Goal: Find contact information: Find contact information

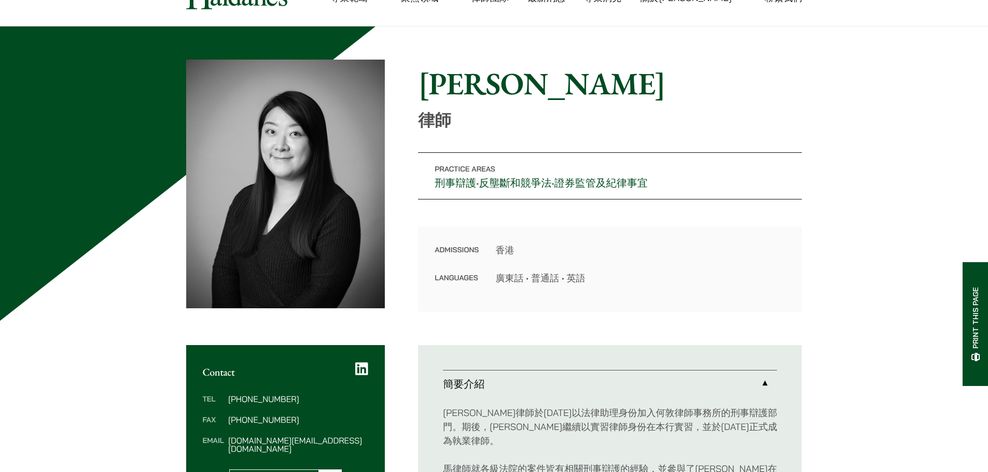
scroll to position [52, 0]
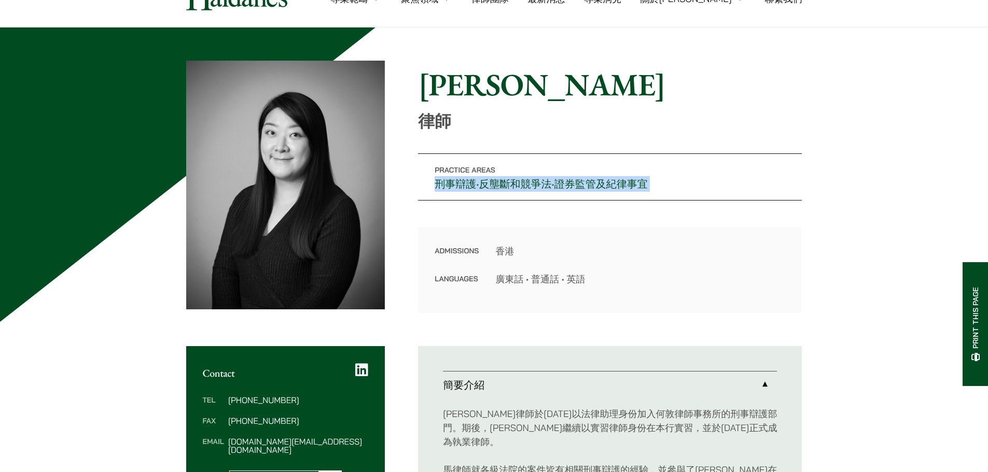
drag, startPoint x: 422, startPoint y: 188, endPoint x: 411, endPoint y: 230, distance: 43.5
click at [411, 230] on div "Home » Lawyers » [PERSON_NAME] [PERSON_NAME] 律師 Practice Areas 刑事辯護 • 反壟斷和競爭法 •…" at bounding box center [494, 187] width 616 height 253
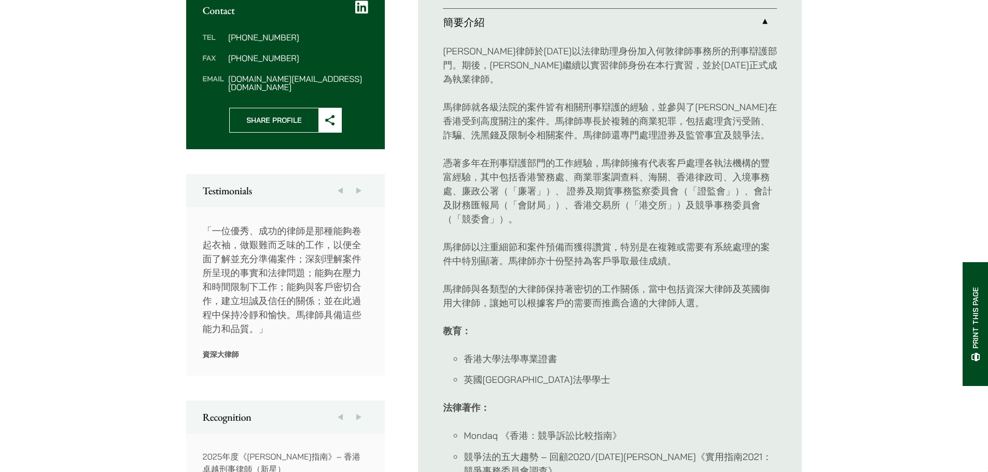
click at [294, 350] on p "資深大律師" at bounding box center [286, 354] width 166 height 9
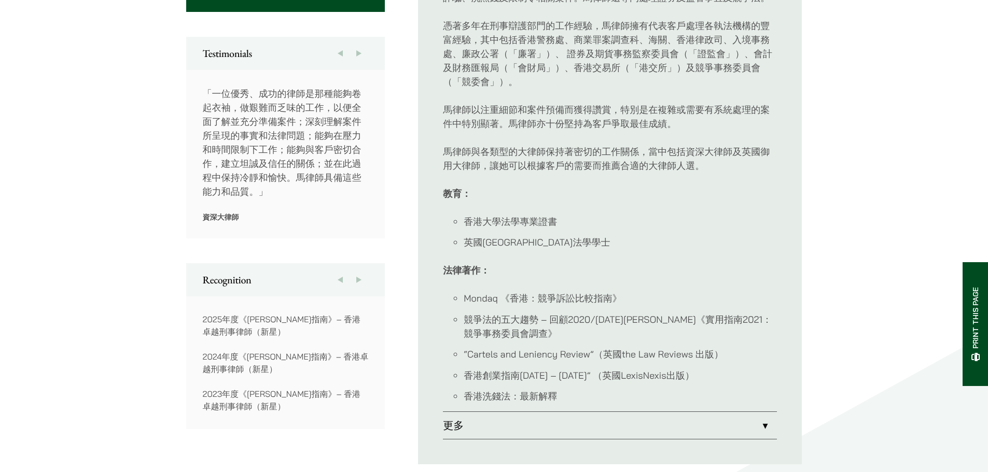
scroll to position [570, 0]
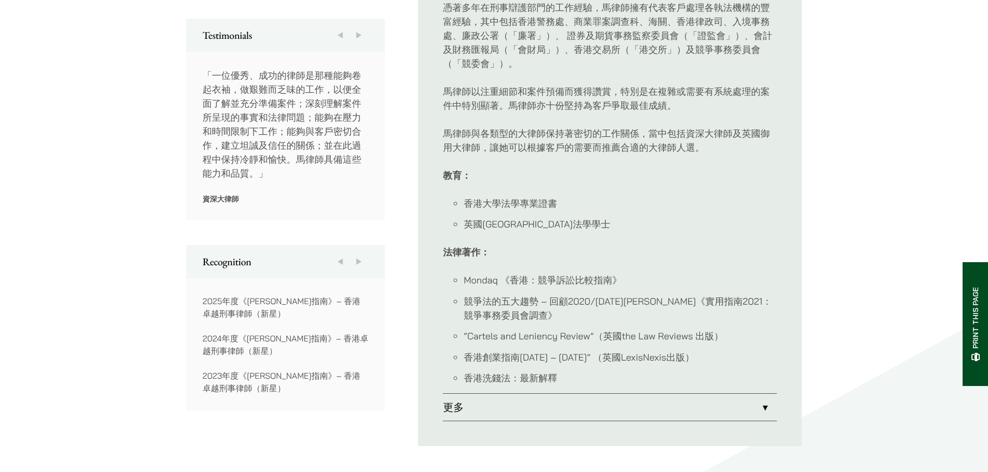
click at [762, 394] on link "更多" at bounding box center [610, 407] width 334 height 27
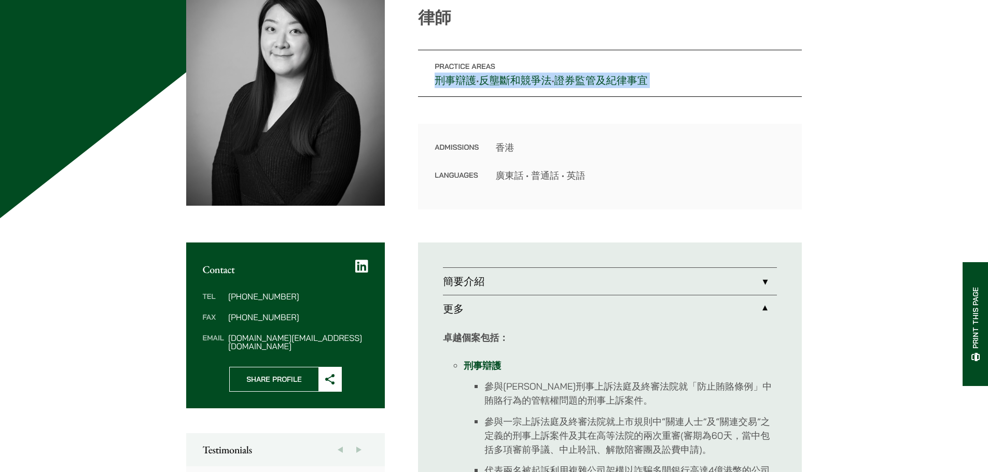
scroll to position [104, 0]
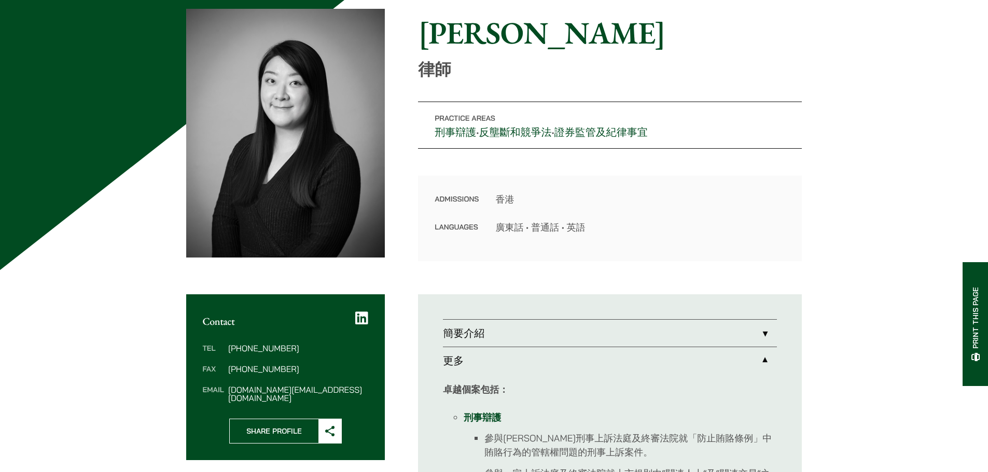
click at [675, 179] on div "Admissions 香港 Languages 廣東話 • 普通話 • 英語" at bounding box center [610, 219] width 384 height 86
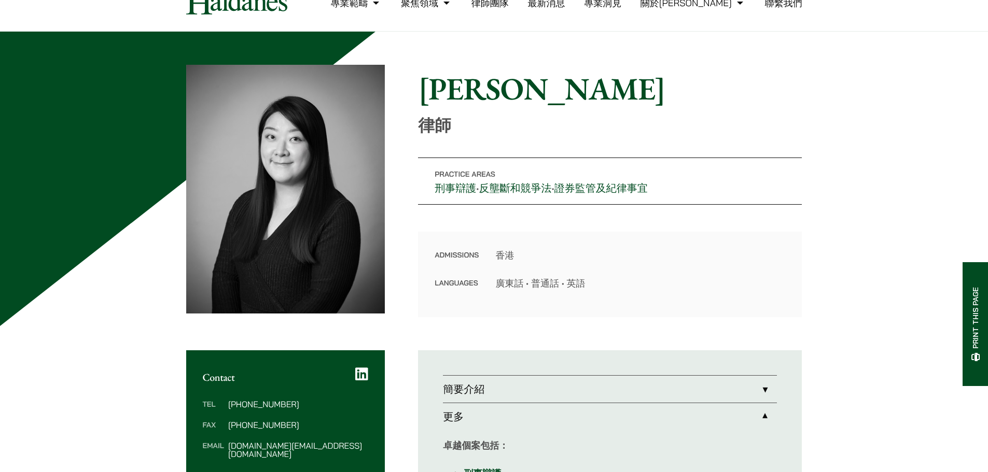
scroll to position [0, 0]
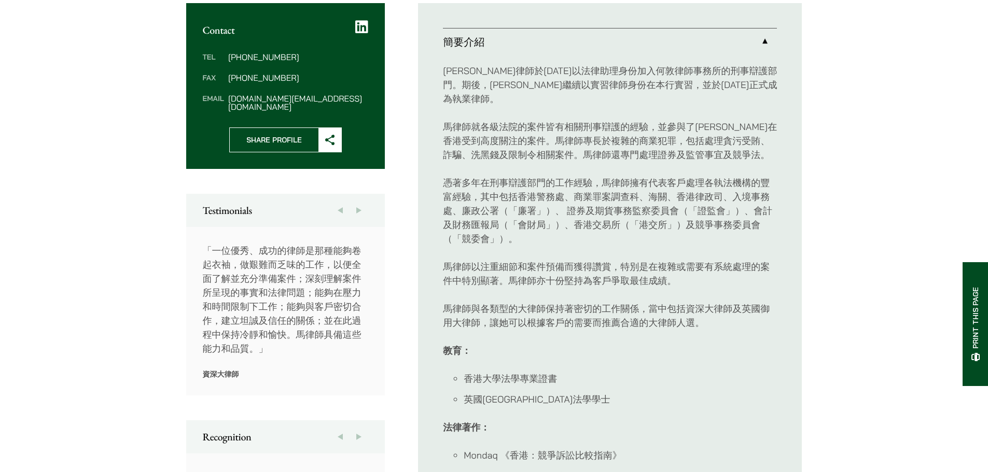
scroll to position [398, 0]
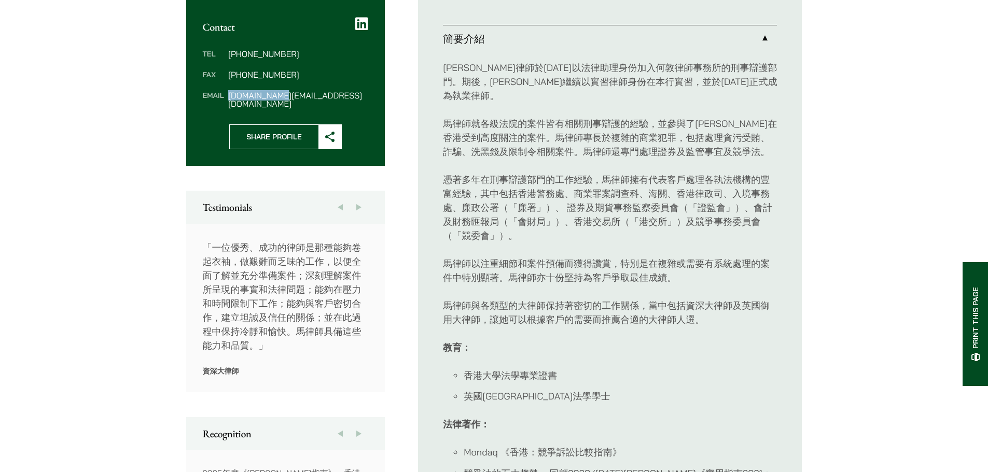
drag, startPoint x: 229, startPoint y: 93, endPoint x: 273, endPoint y: 94, distance: 43.6
click at [273, 94] on dd "[DOMAIN_NAME][EMAIL_ADDRESS][DOMAIN_NAME]" at bounding box center [298, 99] width 140 height 17
